Goal: Information Seeking & Learning: Learn about a topic

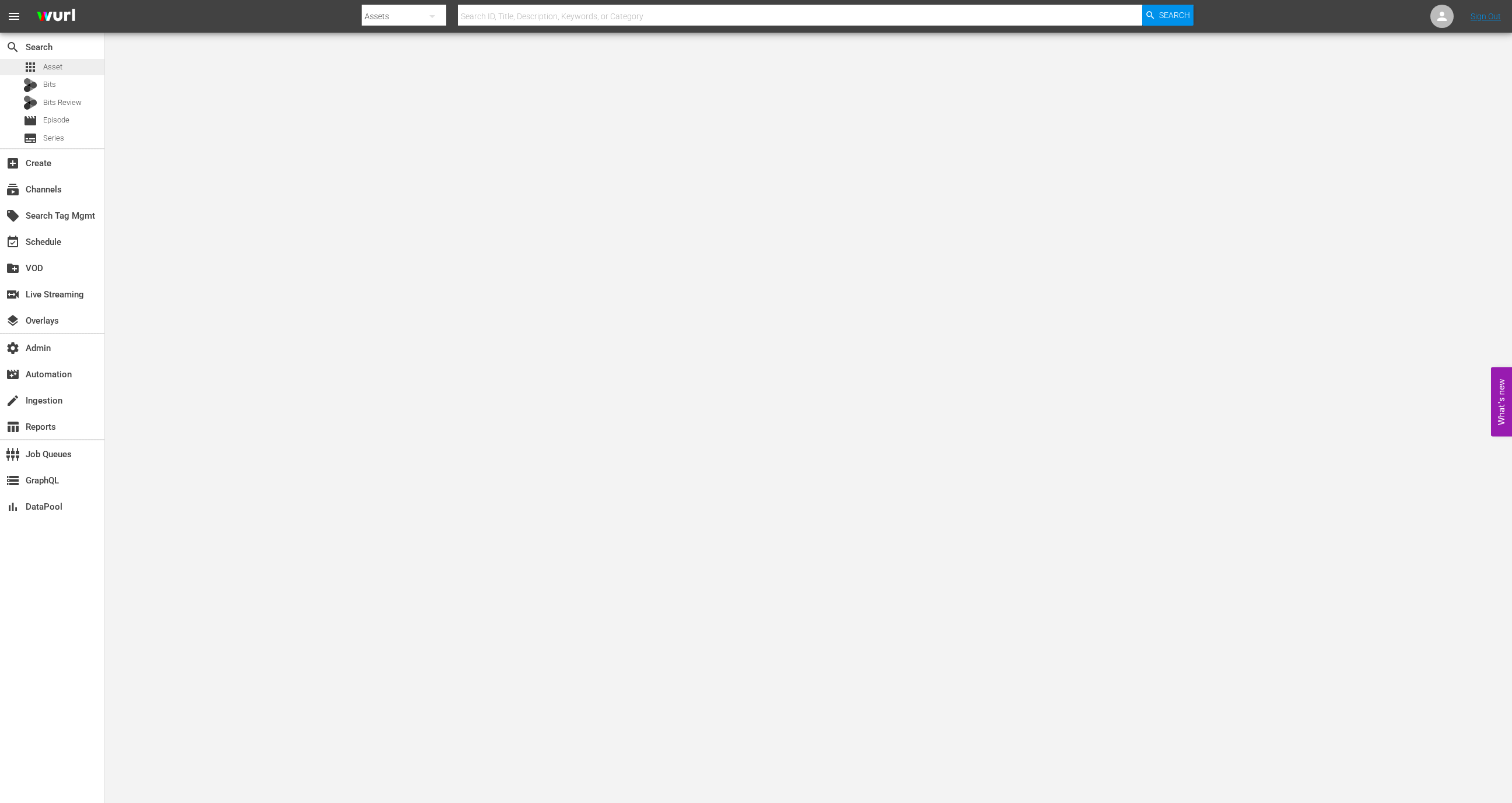
click at [70, 59] on div "apps Asset" at bounding box center [52, 66] width 105 height 16
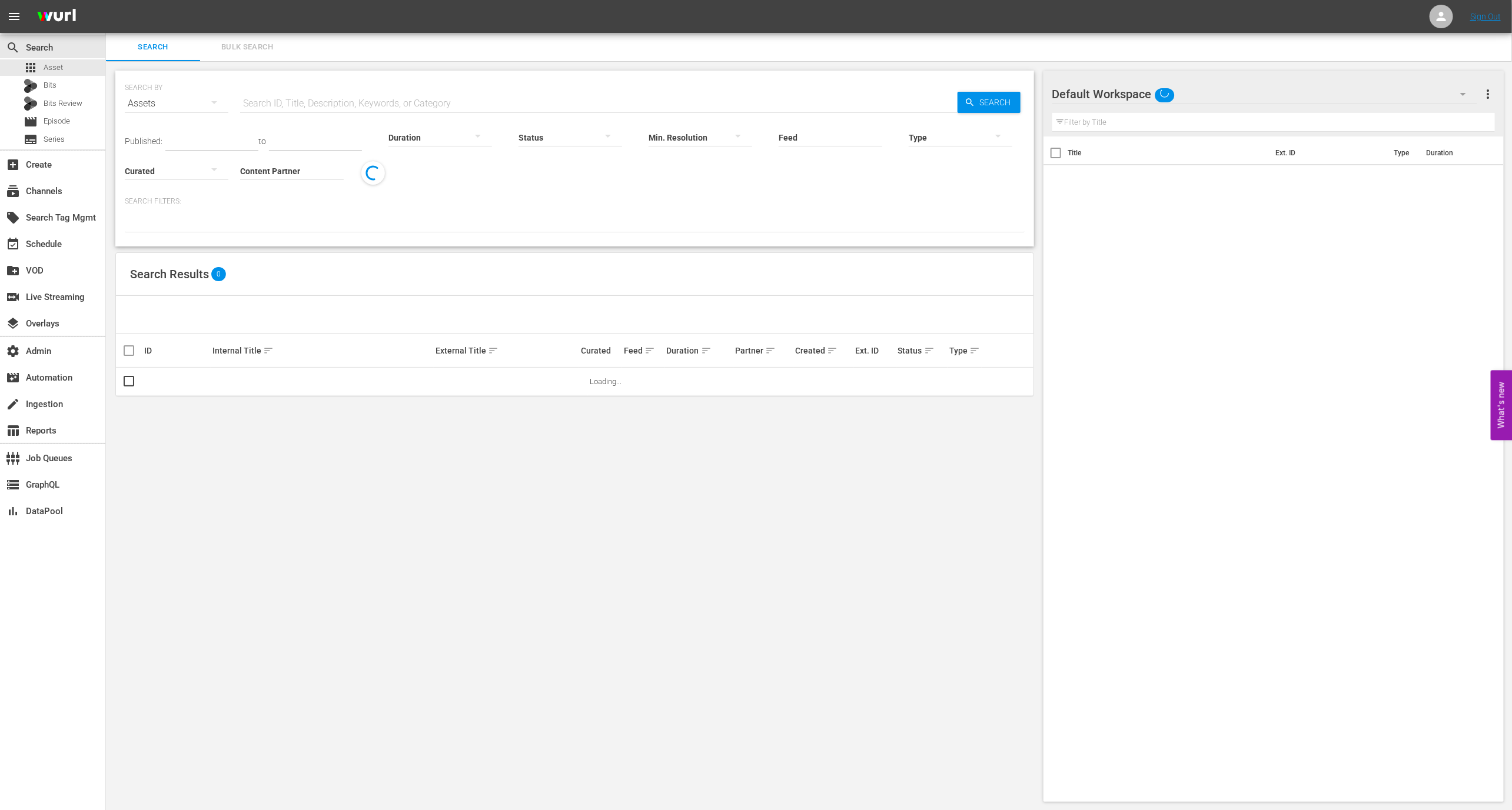
click at [414, 86] on div "SEARCH BY Search By Assets Search ID, Title, Description, Keywords, or Category…" at bounding box center [574, 96] width 900 height 43
click at [414, 103] on input "text" at bounding box center [598, 103] width 717 height 28
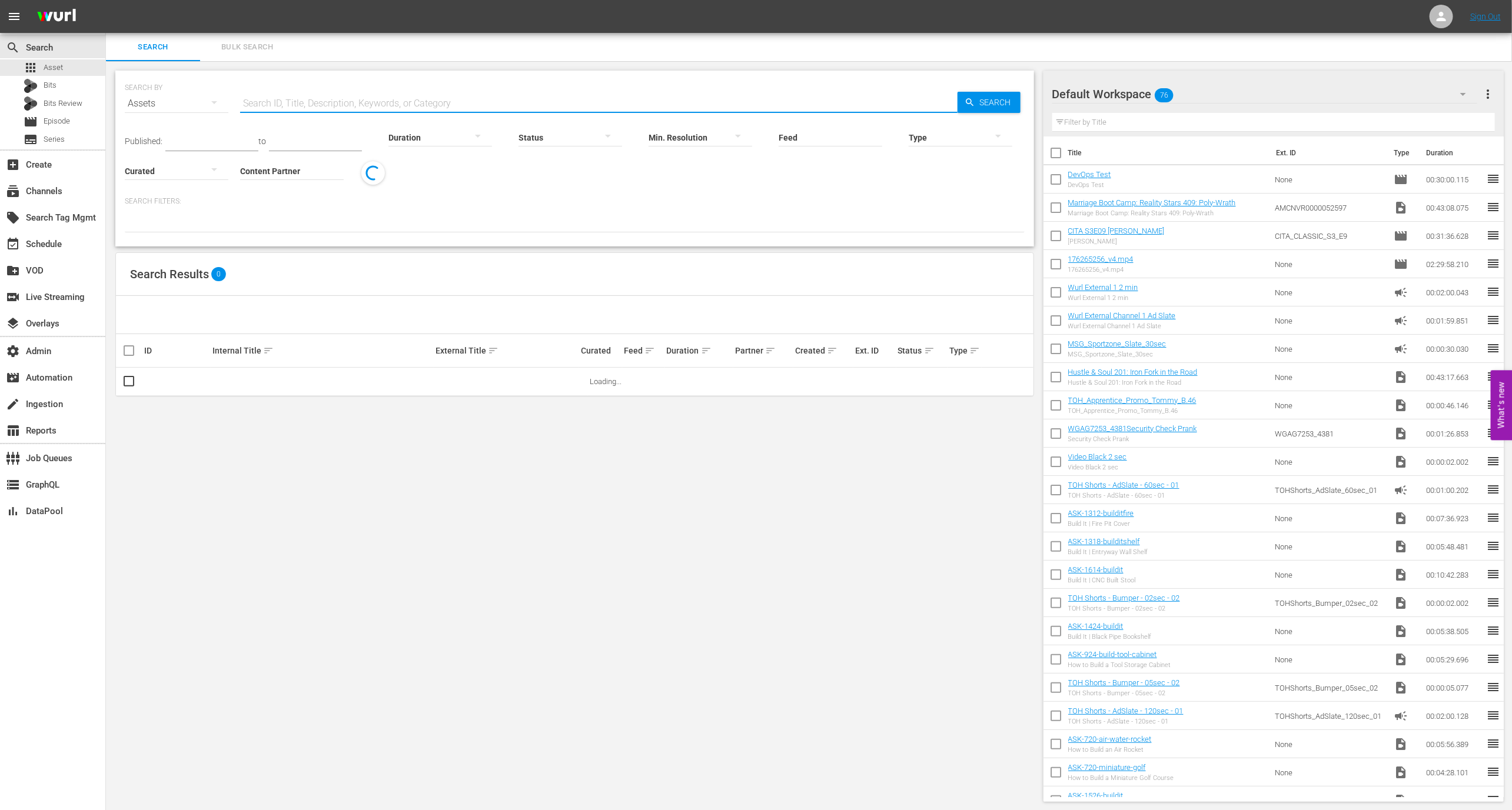
paste input "286f545b09818c85"
type input "286f545b09818c85"
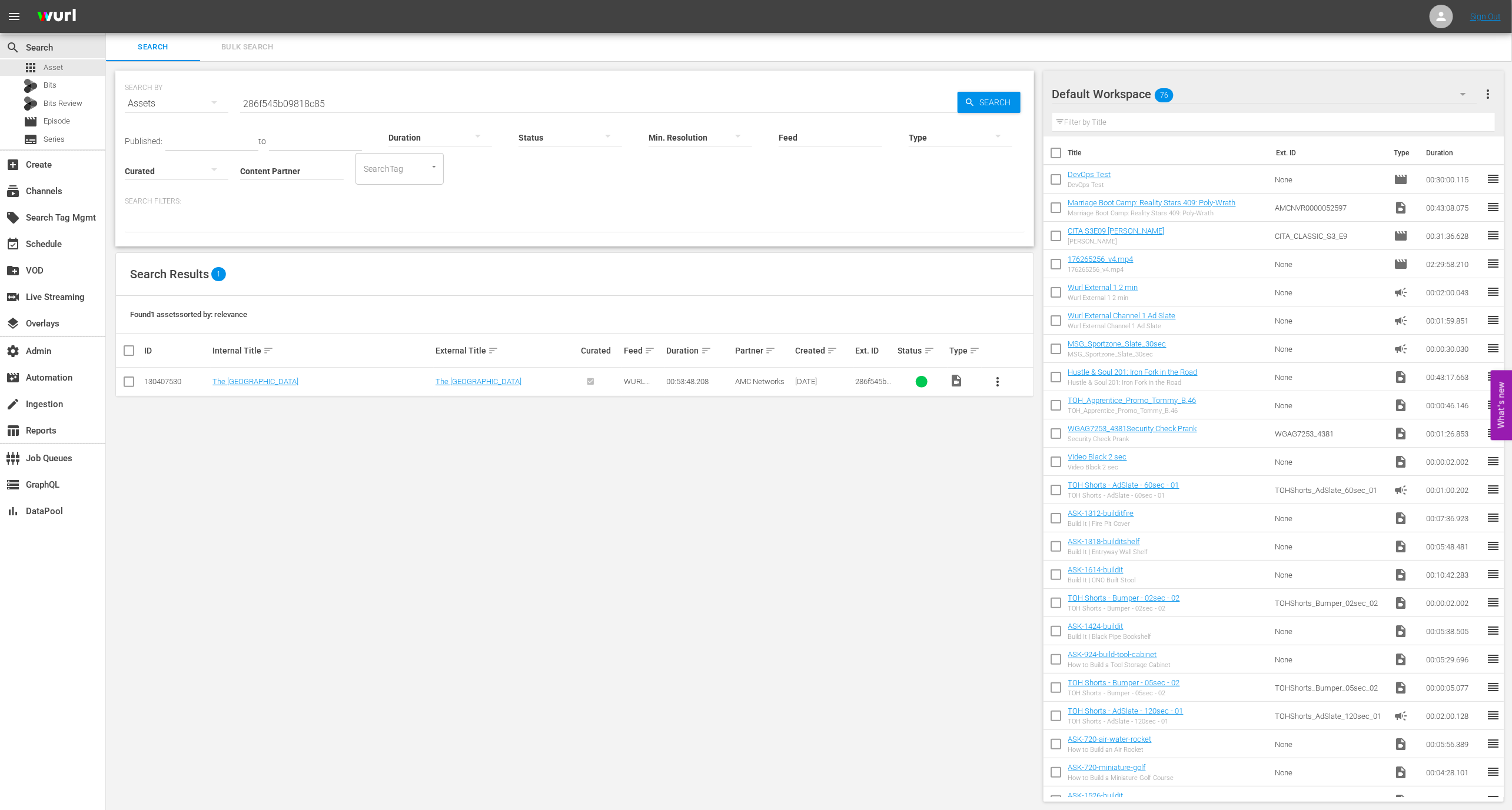
click at [282, 390] on td "The [GEOGRAPHIC_DATA]" at bounding box center [322, 382] width 223 height 29
click at [277, 386] on td "The [GEOGRAPHIC_DATA]" at bounding box center [322, 382] width 223 height 29
click at [274, 380] on link "The [GEOGRAPHIC_DATA]" at bounding box center [255, 381] width 86 height 9
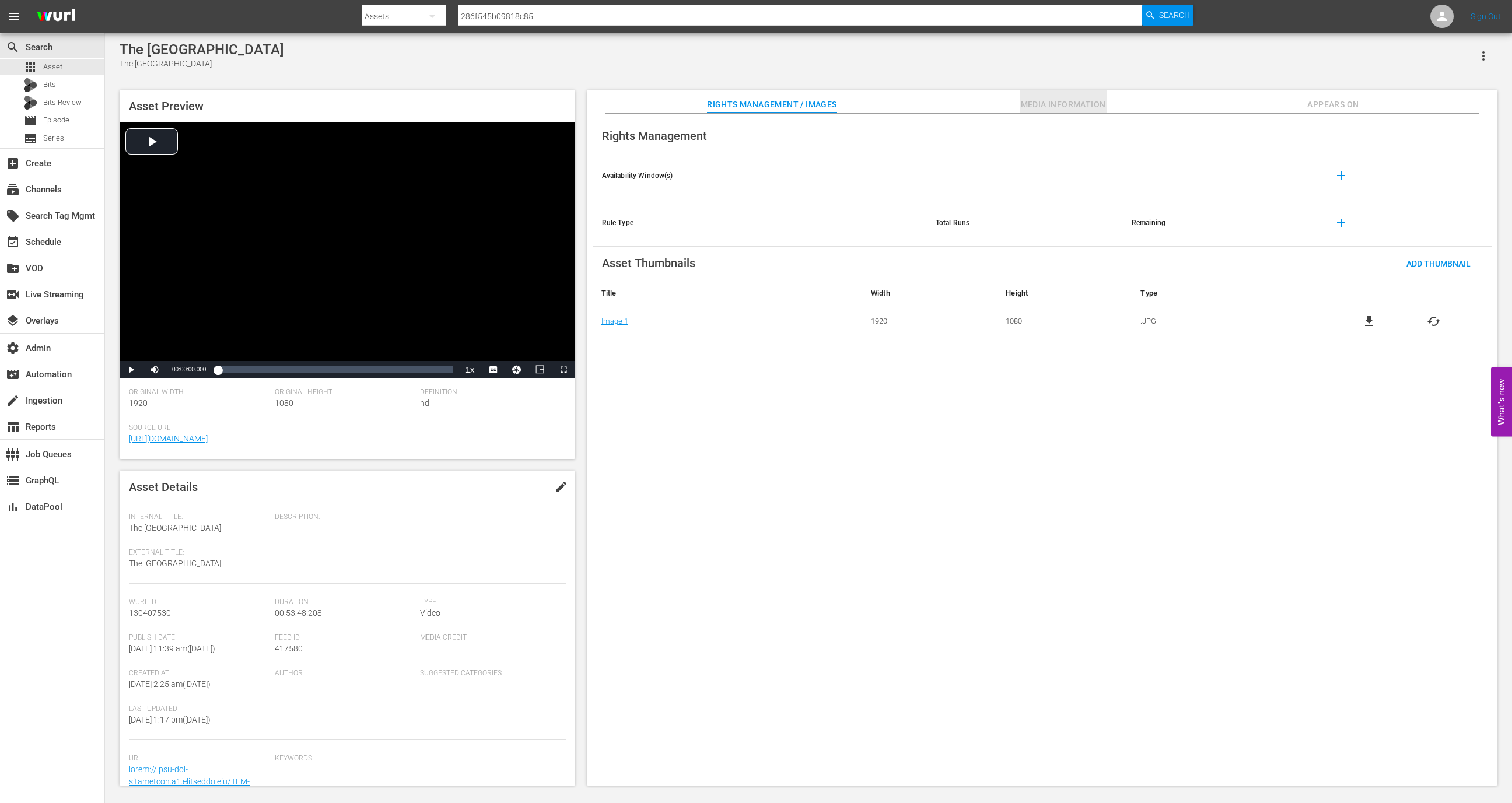
click at [1067, 107] on span "Media Information" at bounding box center [1063, 105] width 88 height 15
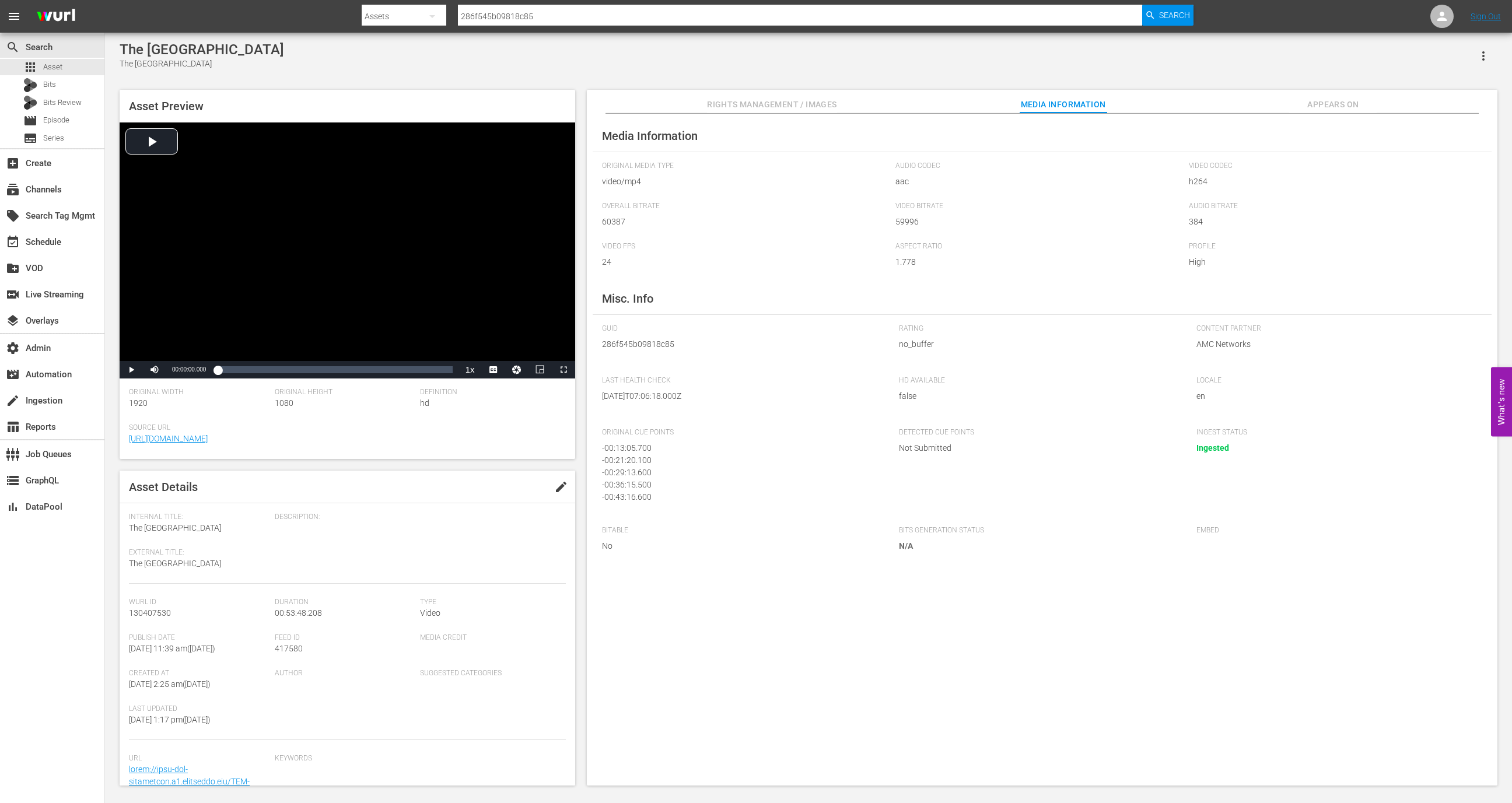
click at [1292, 115] on div "Media Information Original Media Type video/mp4 Audio Codec aac Video Codec h26…" at bounding box center [1041, 450] width 910 height 672
click at [1310, 107] on span "Appears On" at bounding box center [1333, 105] width 88 height 15
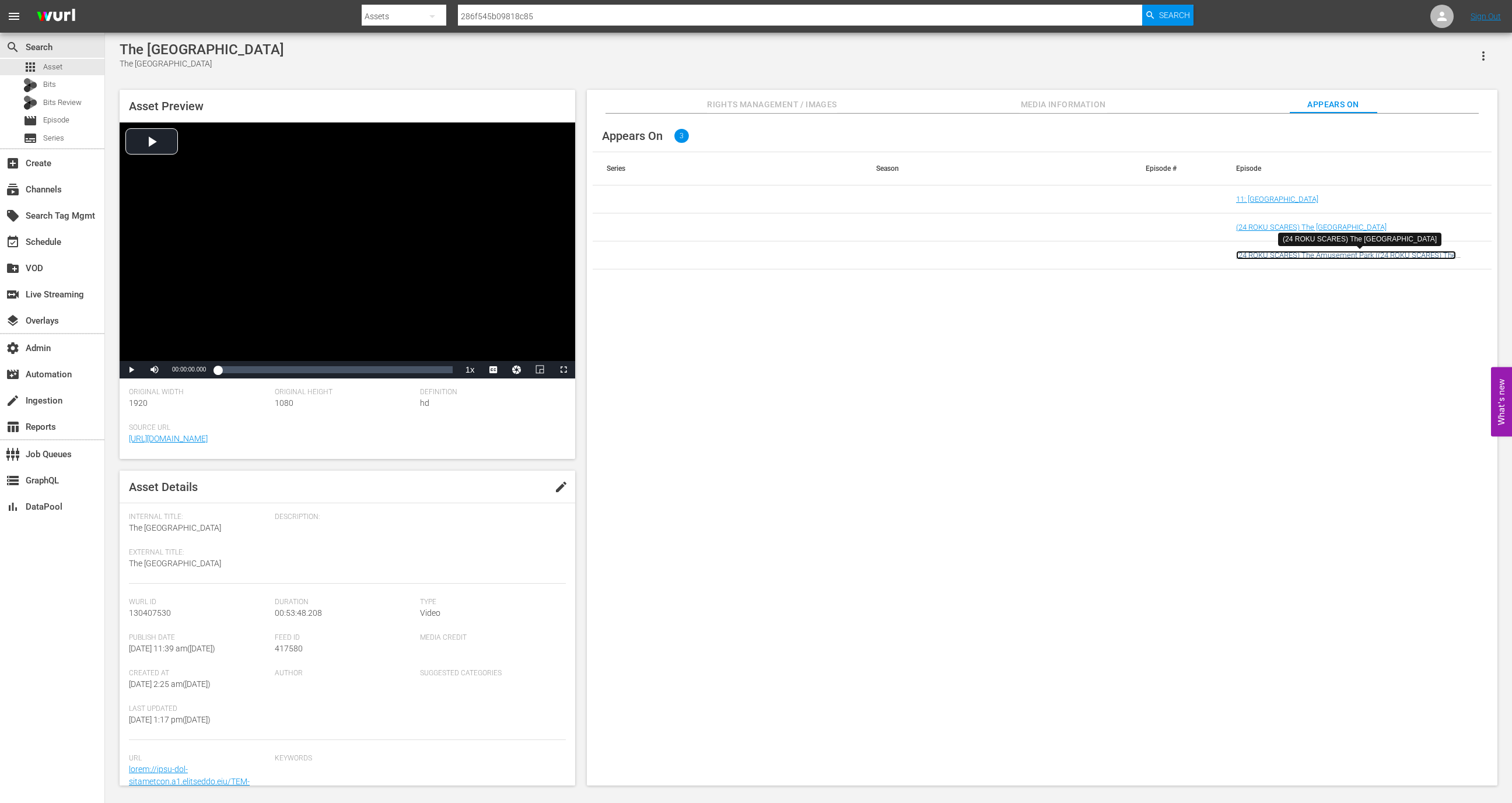
click at [1282, 252] on link "(24 ROKU SCARES) The Amusement Park ((24 ROKU SCARES) The Amusement Park (amc_s…" at bounding box center [1345, 260] width 220 height 17
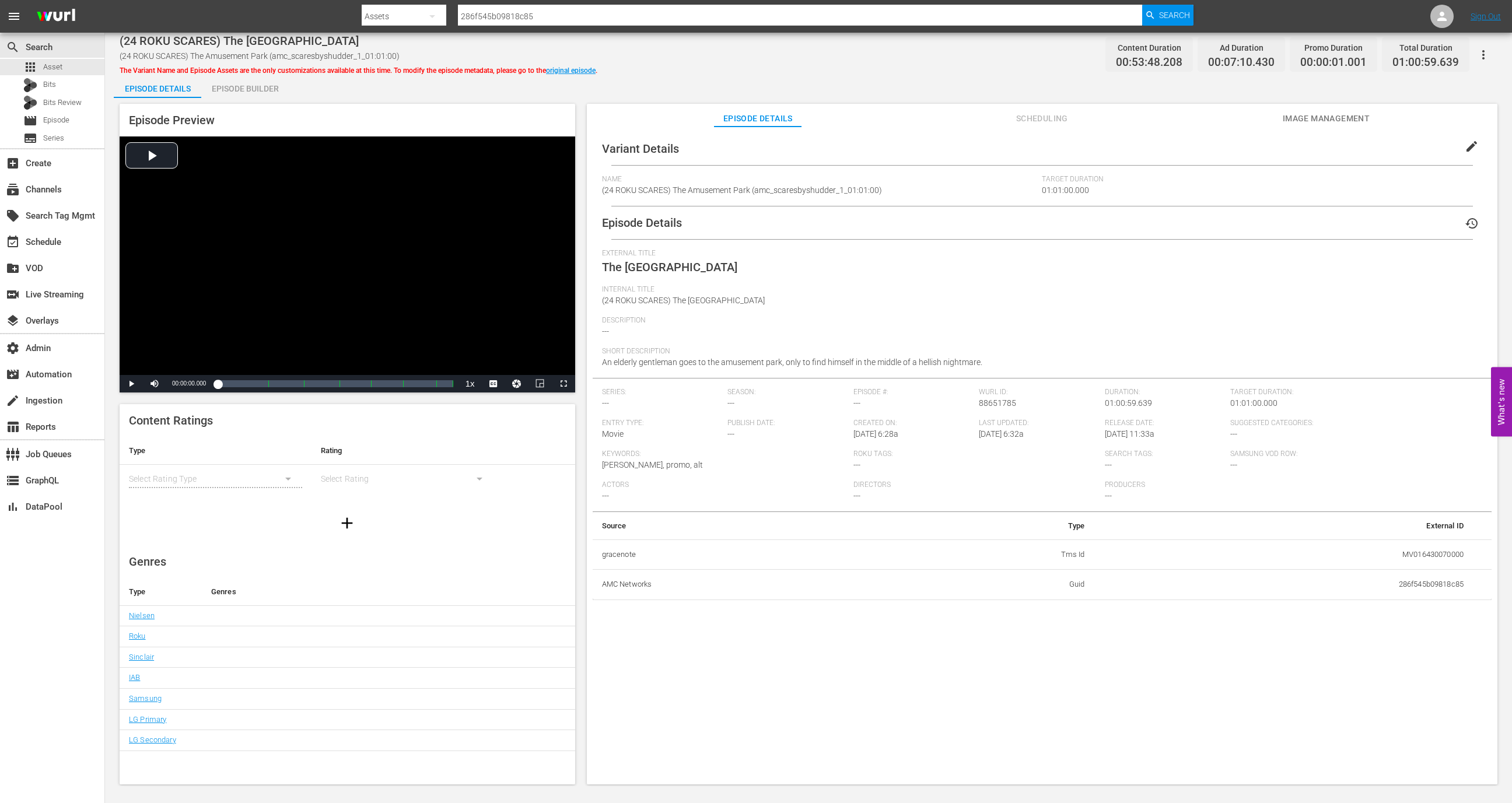
click at [1106, 115] on div "Episode Details Scheduling Image Management" at bounding box center [1042, 116] width 852 height 23
click at [1065, 114] on span "Scheduling" at bounding box center [1041, 118] width 88 height 15
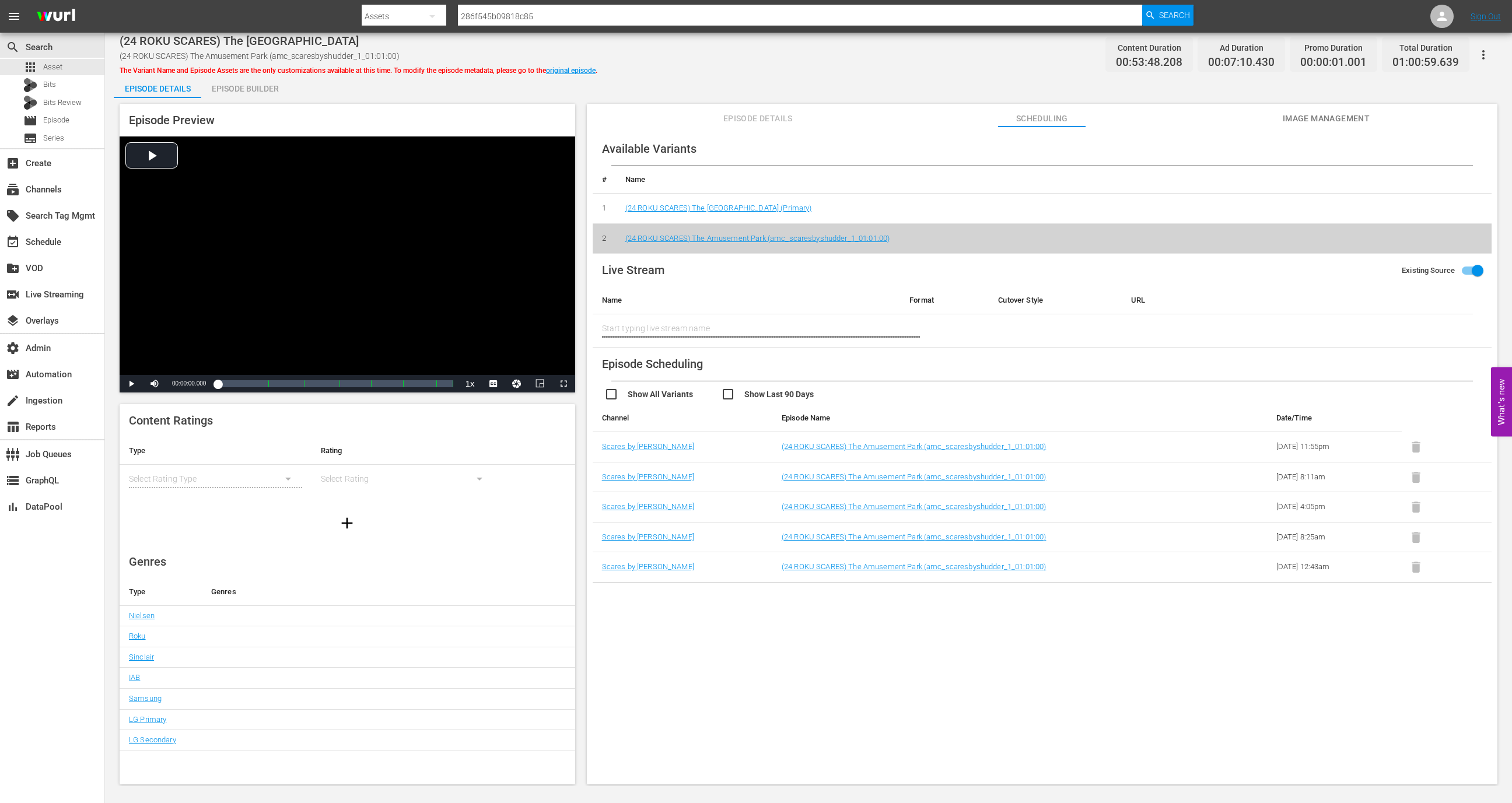
click at [777, 120] on span "Episode Details" at bounding box center [758, 118] width 88 height 15
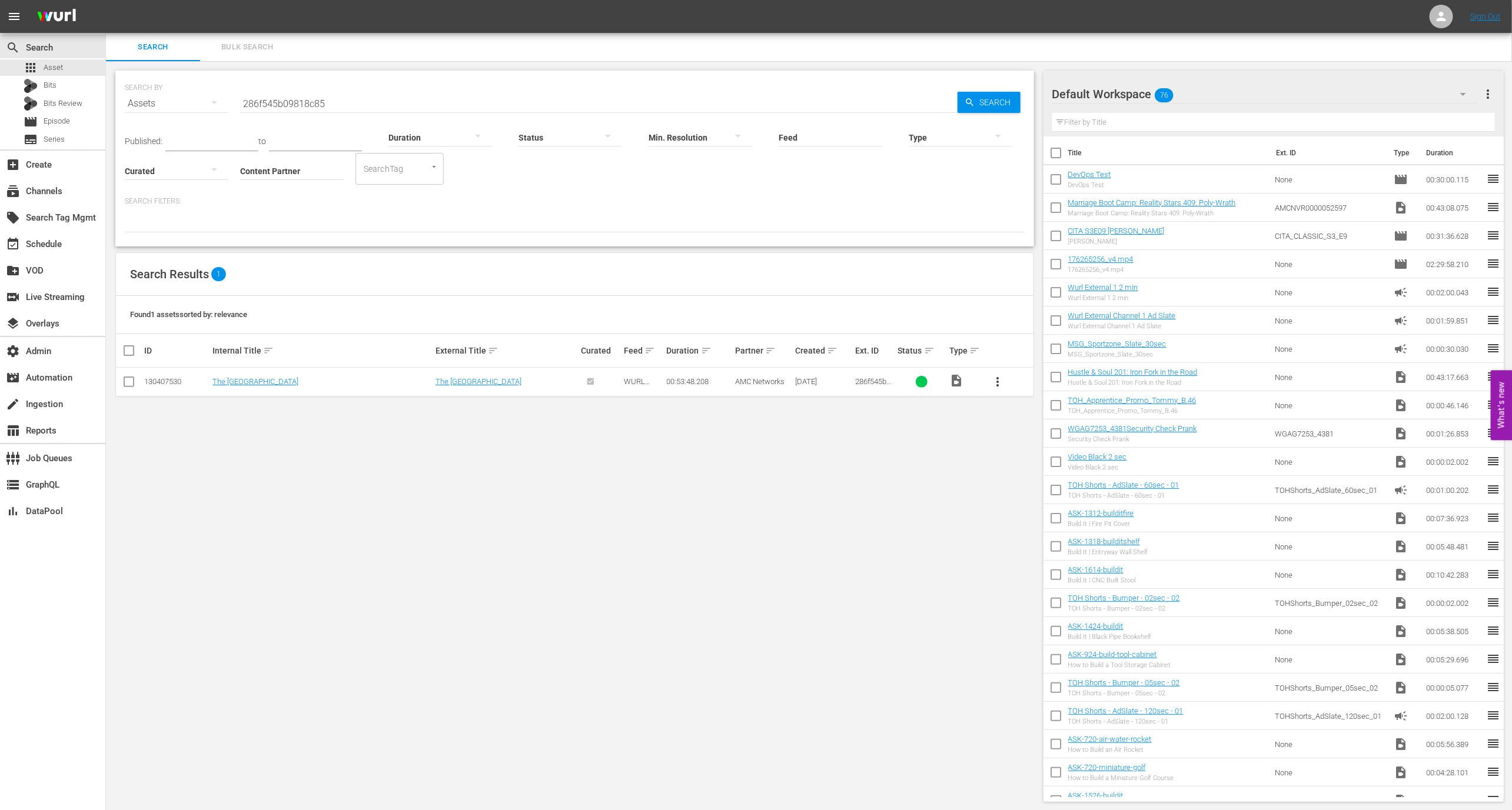
click at [337, 95] on input "286f545b09818c85" at bounding box center [598, 103] width 717 height 28
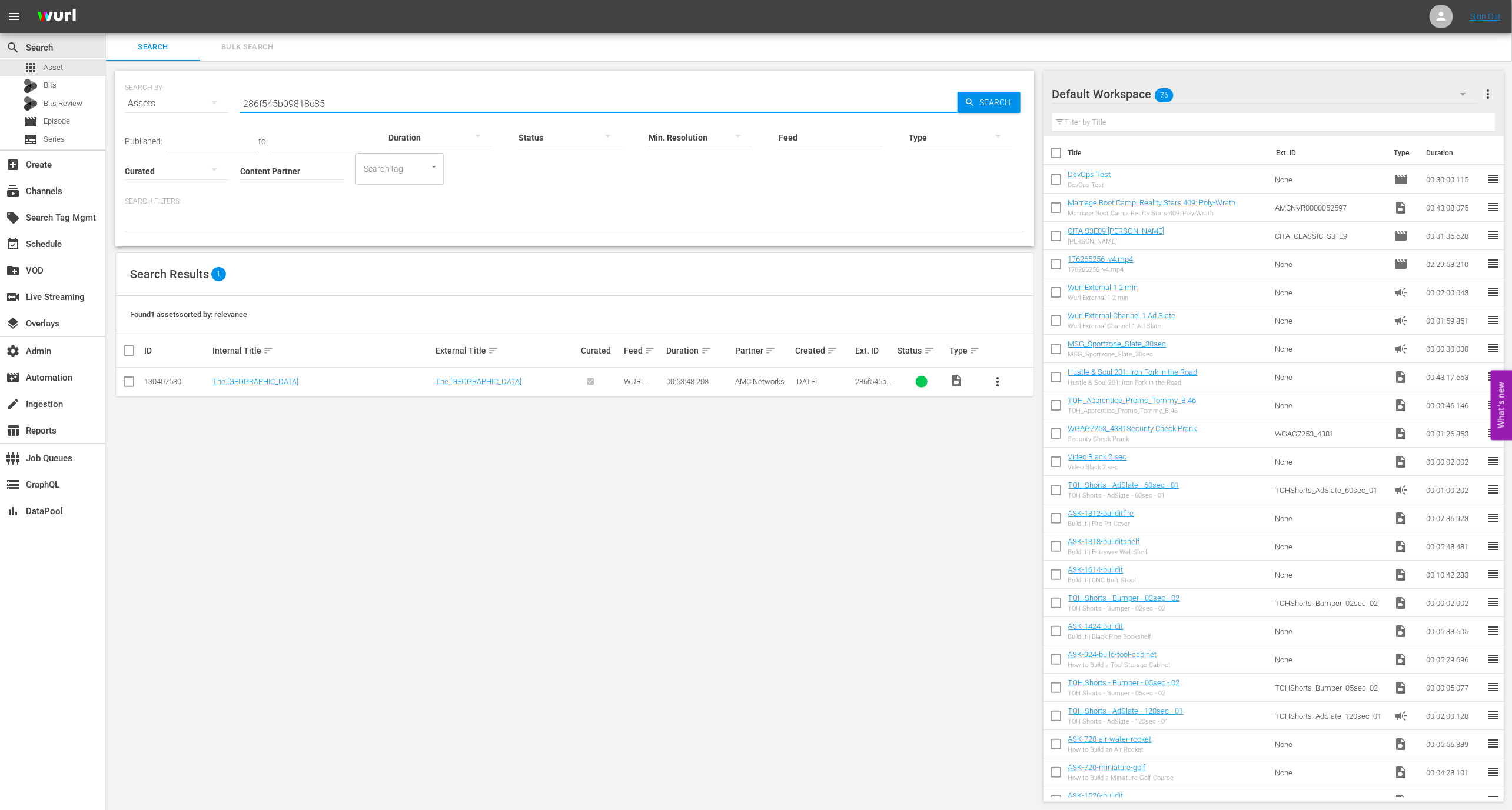
click at [337, 95] on input "286f545b09818c85" at bounding box center [598, 103] width 717 height 28
paste input "ea1a9ec08bff6aa3"
type input "ea1a9ec08bff6aa3"
click at [235, 386] on td "The Medium" at bounding box center [322, 382] width 223 height 29
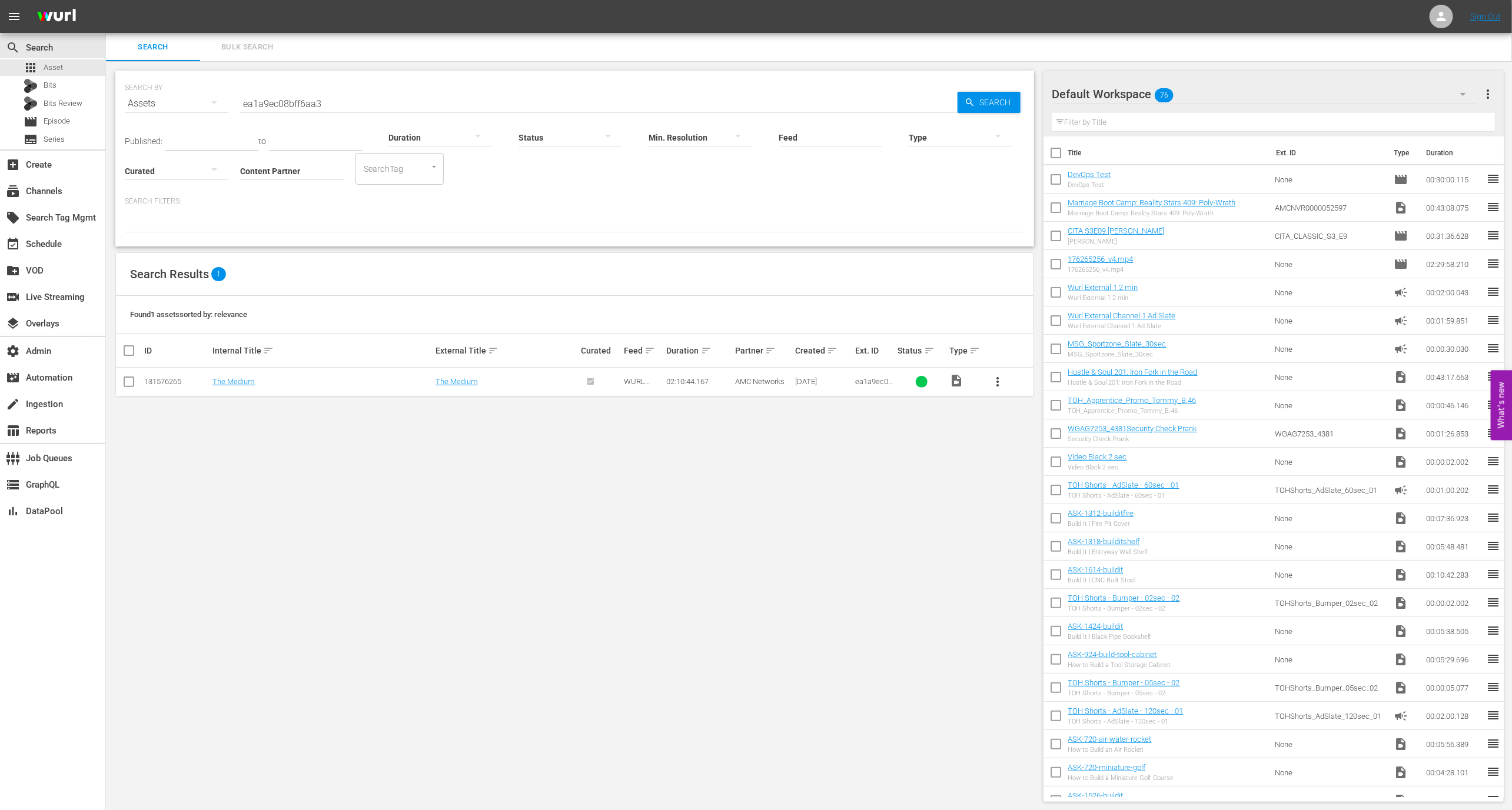
click at [235, 386] on td "The Medium" at bounding box center [322, 382] width 223 height 29
click at [235, 383] on link "The Medium" at bounding box center [234, 381] width 43 height 9
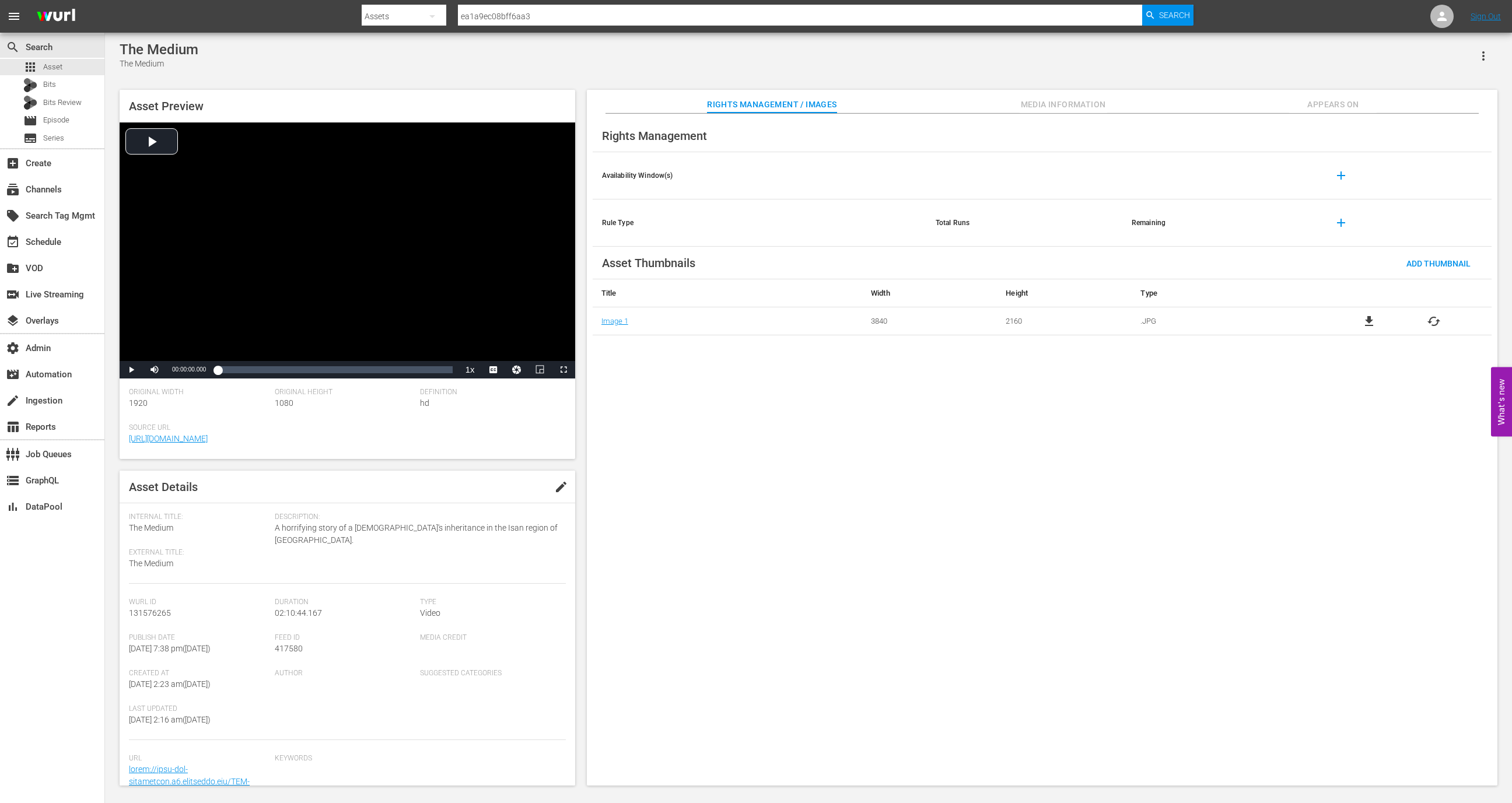
click at [1016, 105] on div "Rights Management / Images Media Information Appears On" at bounding box center [1042, 102] width 852 height 23
click at [1346, 98] on span "Appears On" at bounding box center [1333, 105] width 88 height 15
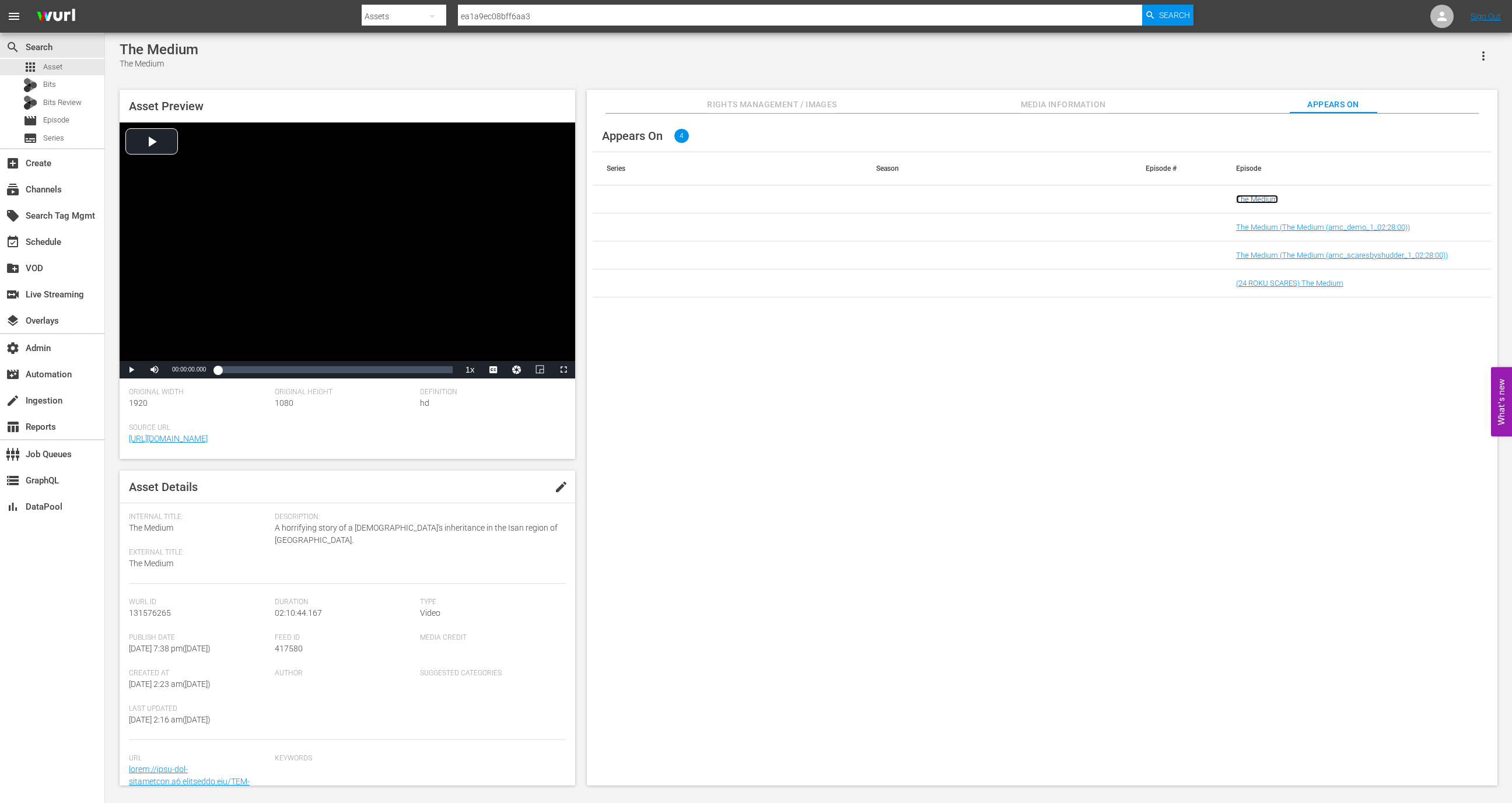
click at [1259, 199] on link "The Medium" at bounding box center [1257, 199] width 42 height 9
